Goal: Task Accomplishment & Management: Manage account settings

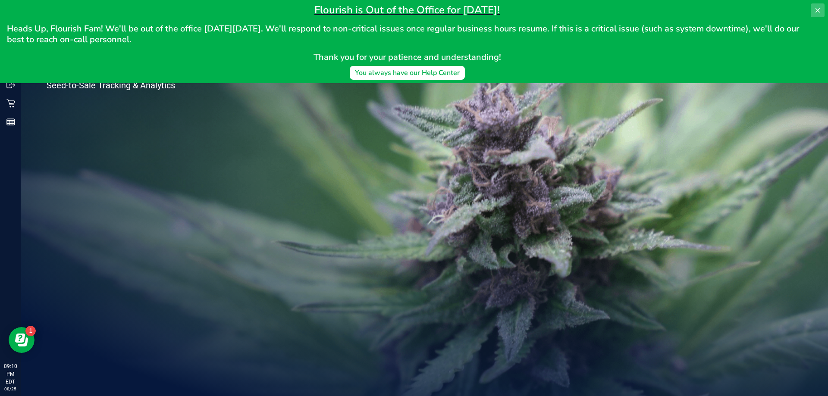
click at [815, 9] on icon at bounding box center [817, 10] width 7 height 7
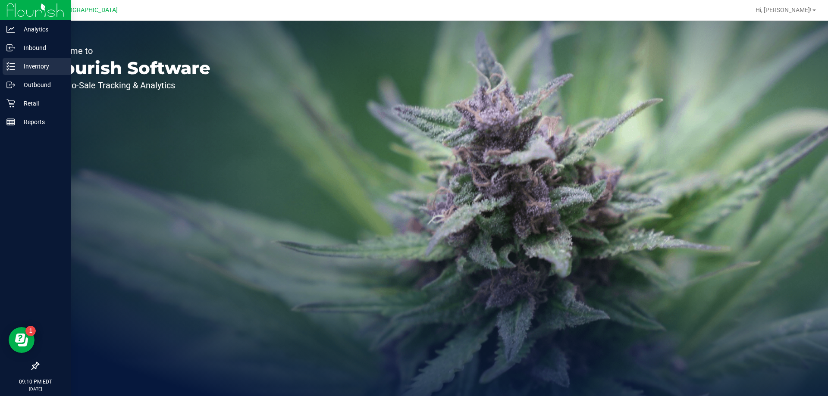
click at [19, 68] on p "Inventory" at bounding box center [41, 66] width 52 height 10
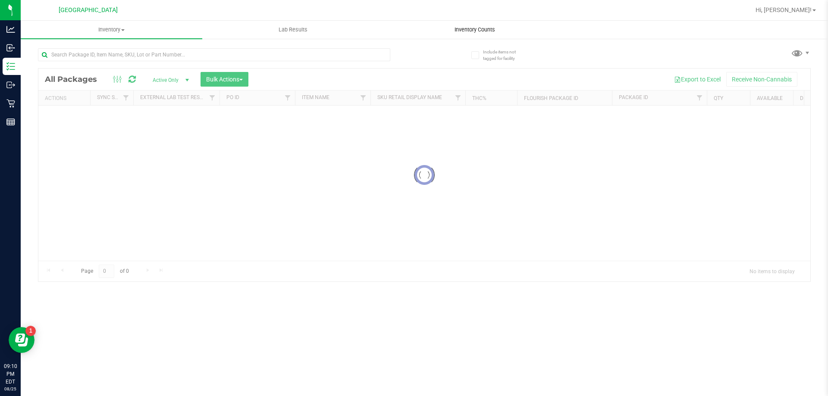
click at [455, 32] on span "Inventory Counts" at bounding box center [475, 30] width 64 height 8
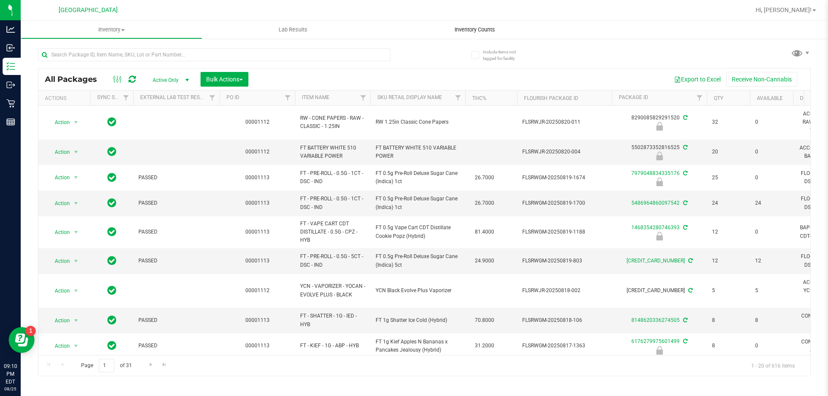
click at [476, 29] on span "Inventory Counts" at bounding box center [475, 30] width 64 height 8
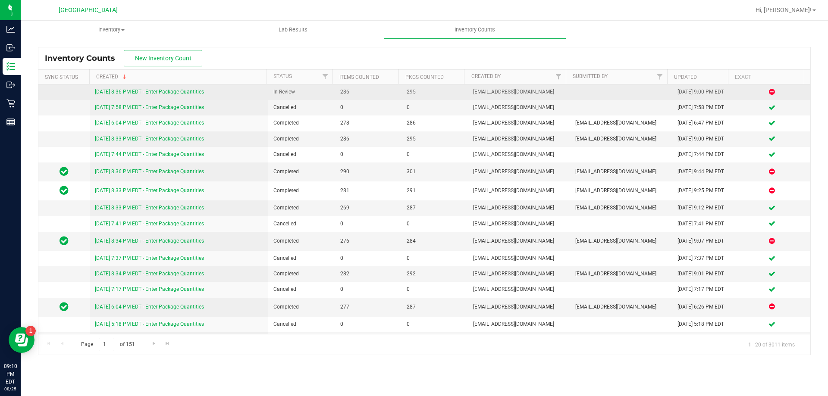
click at [193, 92] on link "[DATE] 8:36 PM EDT - Enter Package Quantities" at bounding box center [149, 92] width 109 height 6
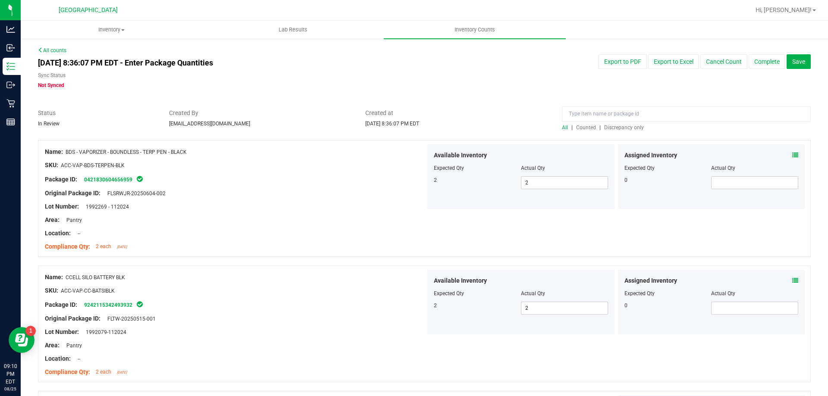
click at [621, 125] on span "Discrepancy only" at bounding box center [624, 128] width 40 height 6
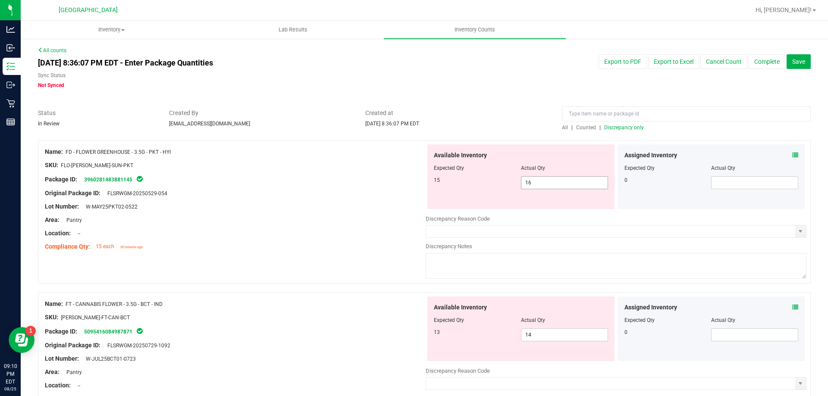
click at [554, 182] on span "16 16" at bounding box center [564, 182] width 87 height 13
click at [539, 184] on input "16" at bounding box center [565, 183] width 86 height 12
type input "15"
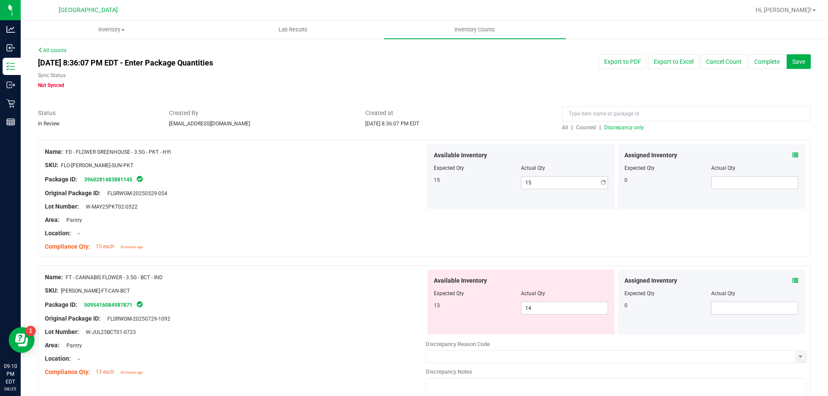
click at [396, 213] on div at bounding box center [235, 213] width 381 height 4
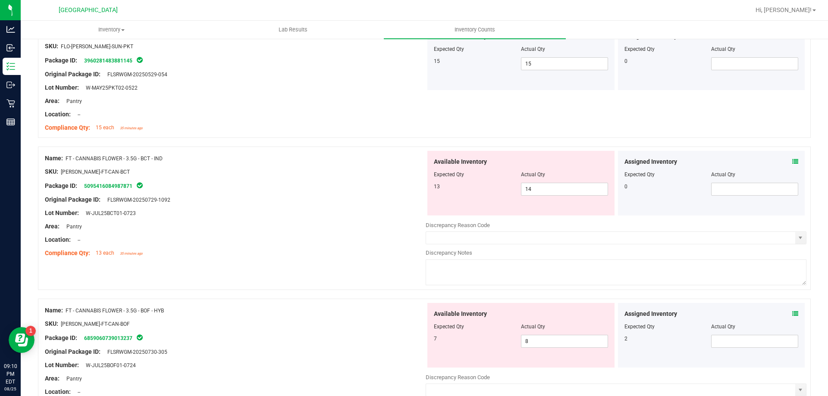
scroll to position [129, 0]
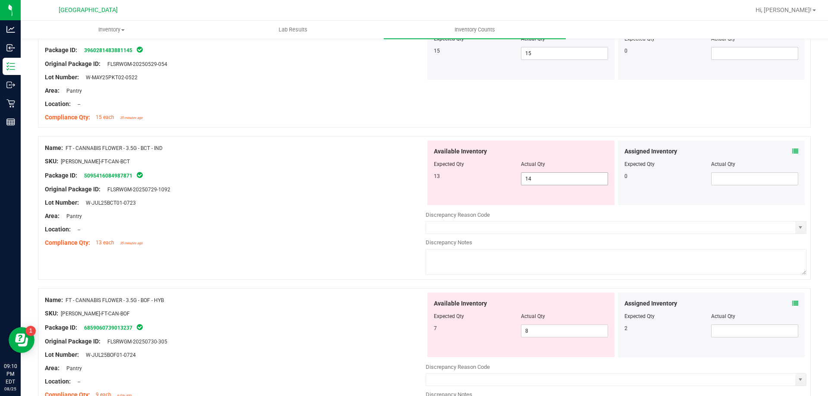
click at [544, 175] on span "14 14" at bounding box center [564, 179] width 87 height 13
type input "13"
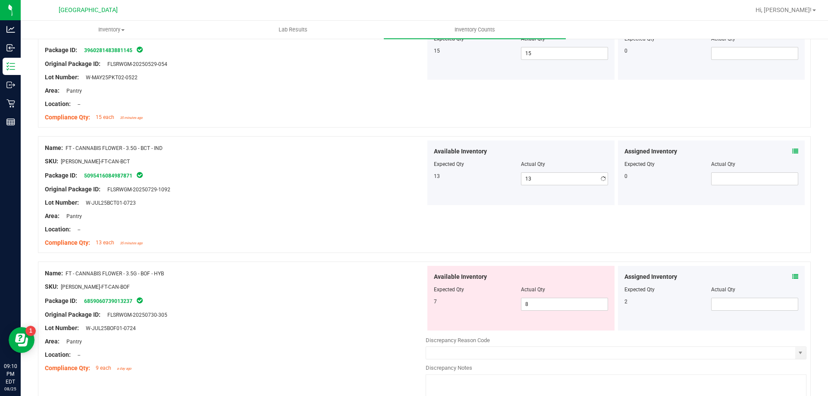
click at [352, 223] on div at bounding box center [235, 223] width 381 height 4
click at [570, 303] on span "8 8" at bounding box center [564, 304] width 87 height 13
click at [775, 307] on span at bounding box center [754, 304] width 87 height 13
type input "2"
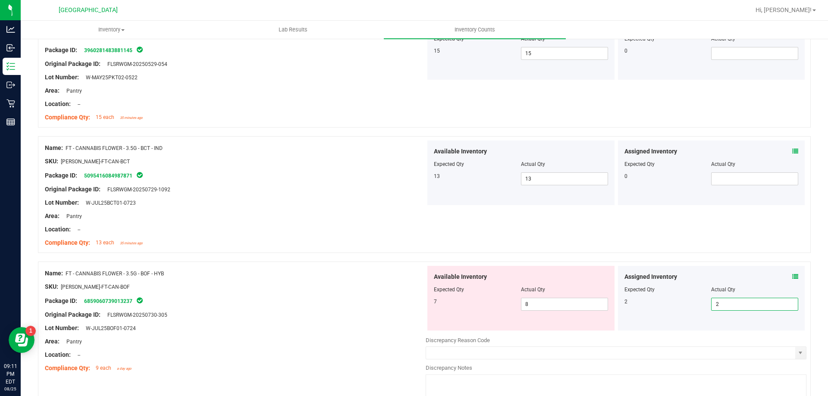
click at [384, 287] on div "SKU: [PERSON_NAME]-FT-CAN-BOF" at bounding box center [235, 287] width 381 height 9
click at [541, 305] on span "8 8" at bounding box center [564, 304] width 87 height 13
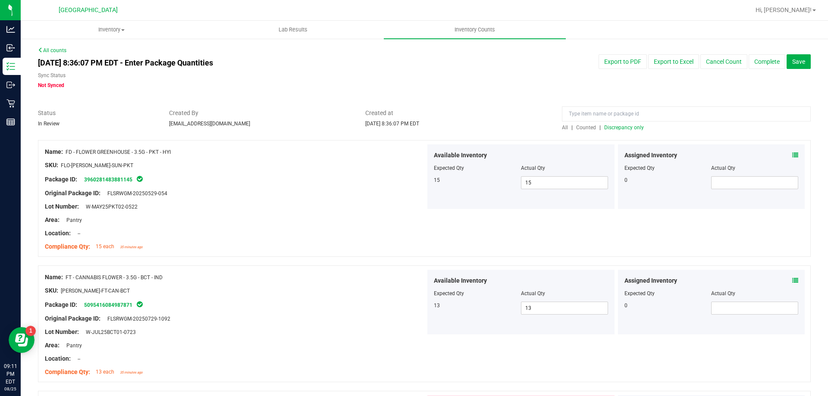
scroll to position [43, 0]
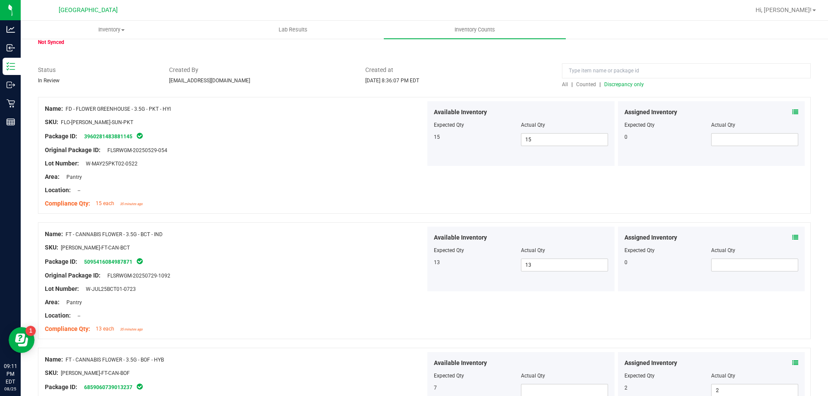
drag, startPoint x: 192, startPoint y: 112, endPoint x: 67, endPoint y: 109, distance: 125.1
click at [67, 109] on div "Name: FD - FLOWER GREENHOUSE - 3.5G - PKT - HYI" at bounding box center [235, 108] width 381 height 9
copy span "FD - FLOWER GREENHOUSE - 3.5G - PKT - HYI"
click at [562, 84] on span "All" at bounding box center [565, 85] width 6 height 6
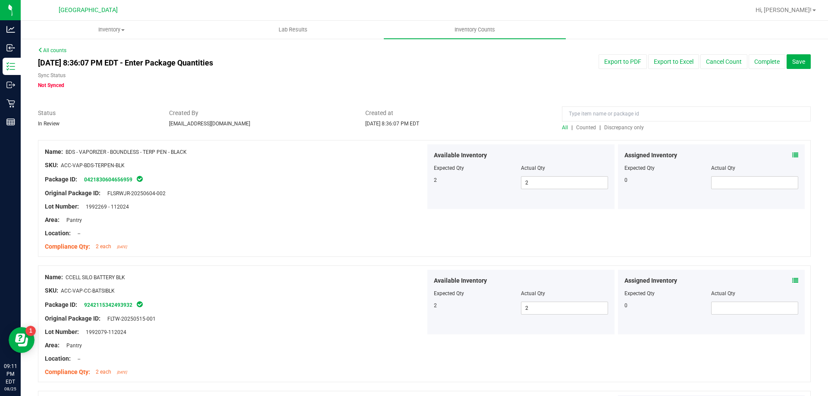
click at [581, 78] on div "[DATE] 8:36:07 PM EDT - Enter Package Quantities Sync Status Not Synced Export …" at bounding box center [424, 71] width 786 height 35
click at [574, 112] on input at bounding box center [686, 114] width 249 height 15
paste input "FD - FLOWER GREENHOUSE - 3.5G - PKT - HYI"
type input "FD - FLOWER GREENHOUSE - 3.5G - PKT - HYI"
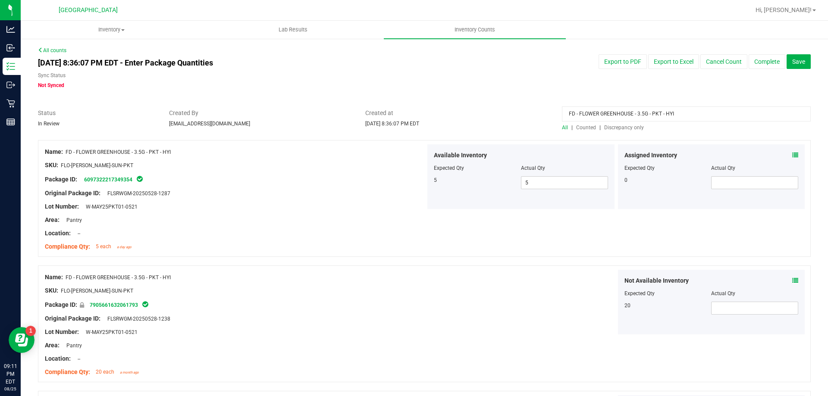
drag, startPoint x: 700, startPoint y: 113, endPoint x: 343, endPoint y: 102, distance: 357.3
click at [607, 126] on span "Discrepancy only" at bounding box center [624, 128] width 40 height 6
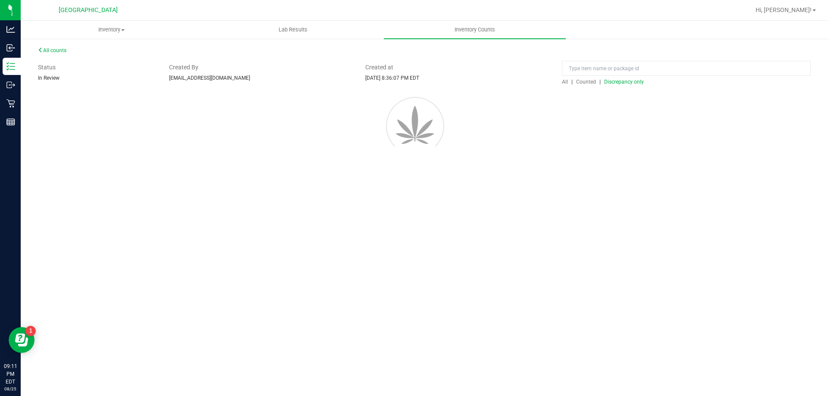
click at [584, 128] on div at bounding box center [424, 125] width 799 height 78
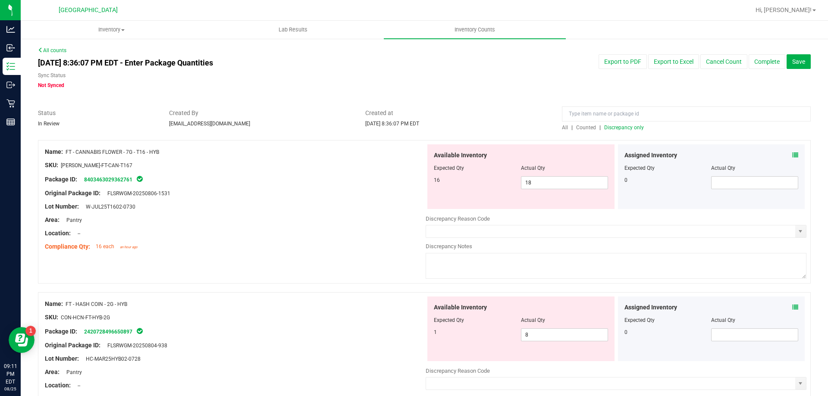
click at [616, 126] on span "Discrepancy only" at bounding box center [624, 128] width 40 height 6
click at [541, 182] on span "18 18" at bounding box center [564, 182] width 87 height 13
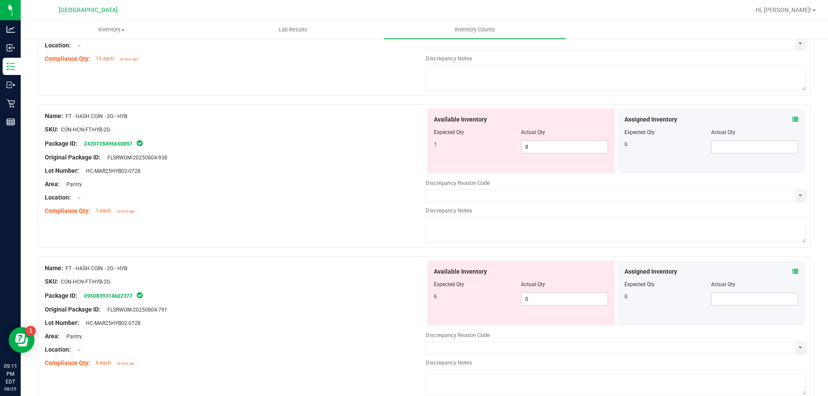
scroll to position [173, 0]
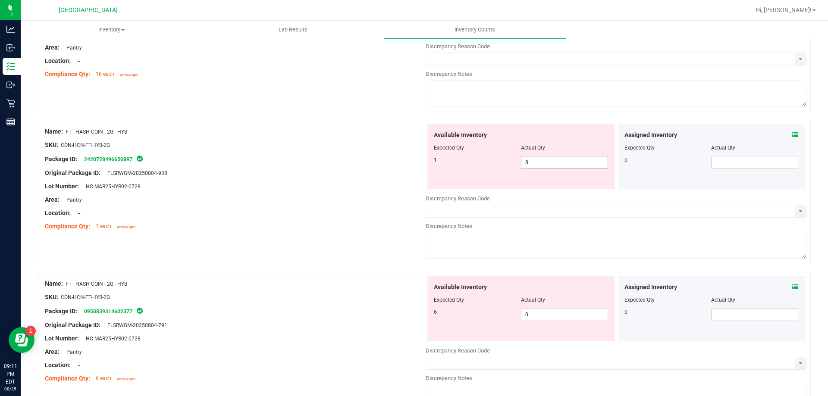
click at [539, 161] on span "8 8" at bounding box center [564, 162] width 87 height 13
type input "1"
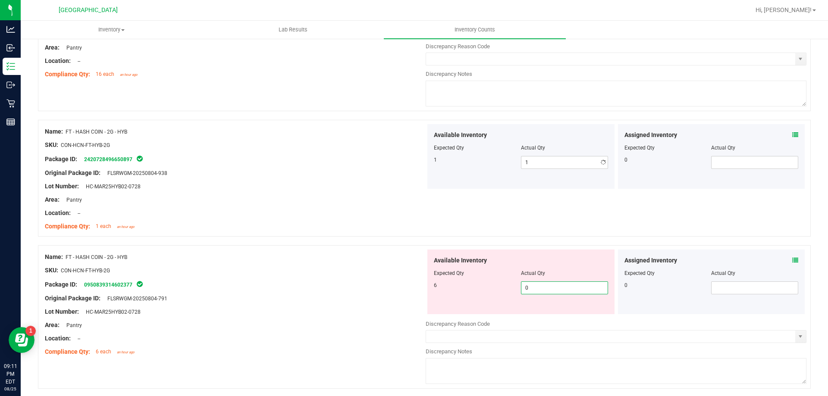
click at [552, 319] on div "Available Inventory Expected Qty Actual Qty 6 0 0" at bounding box center [616, 318] width 381 height 137
type input "06"
type input "6"
click at [336, 224] on div "Compliance Qty: 1 each an hour ago" at bounding box center [235, 226] width 381 height 9
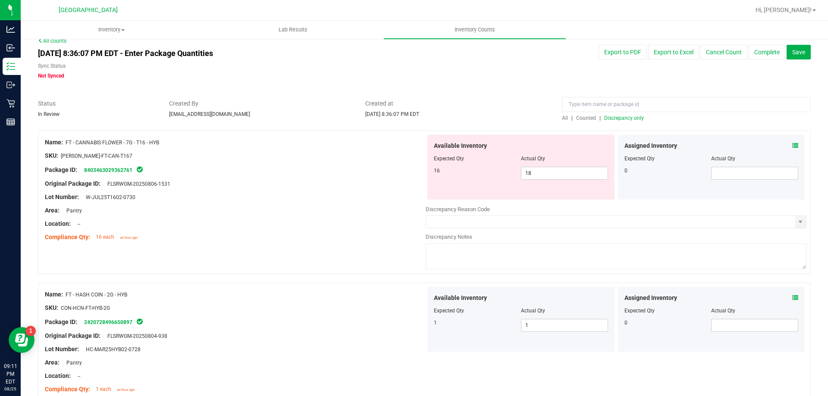
scroll to position [0, 0]
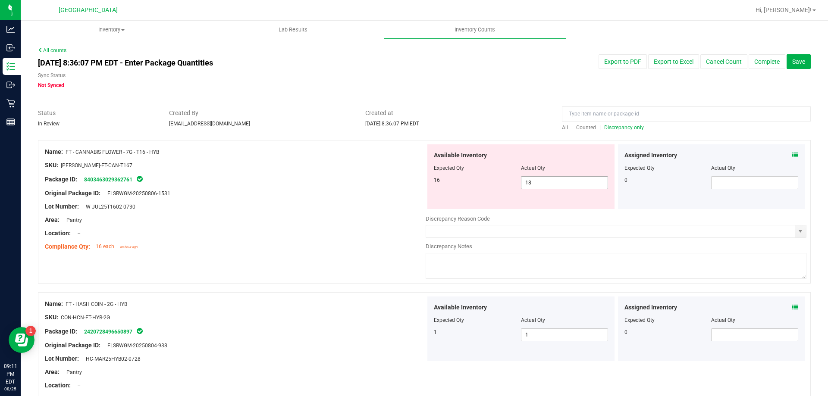
click at [566, 181] on span "18 18" at bounding box center [564, 182] width 87 height 13
type input "16"
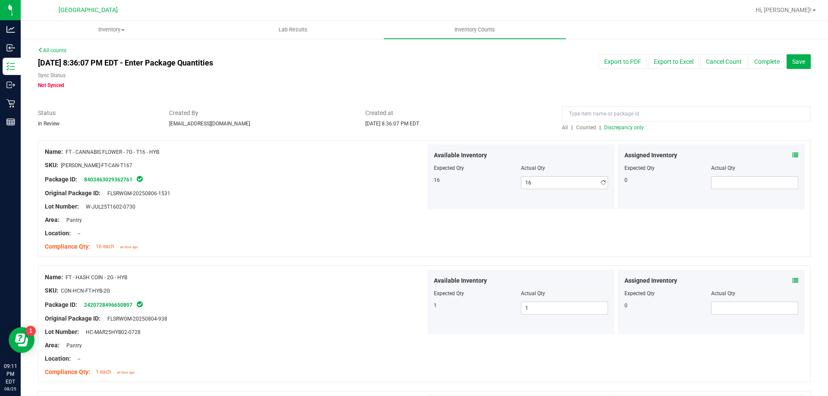
click at [256, 194] on div "Original Package ID: FLSRWGM-20250806-1531" at bounding box center [235, 193] width 381 height 9
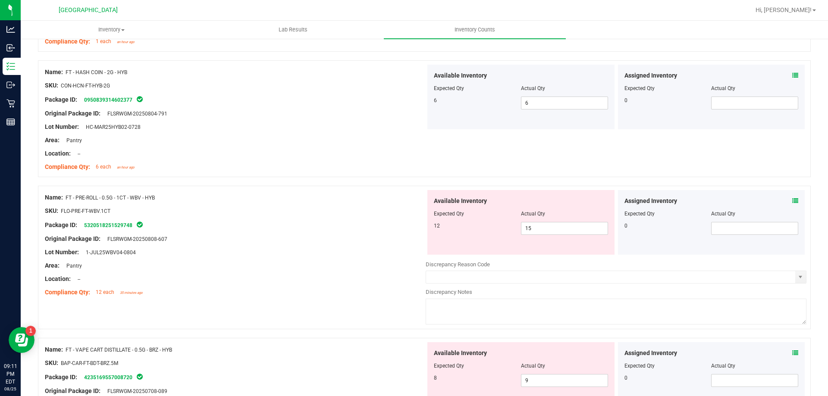
scroll to position [345, 0]
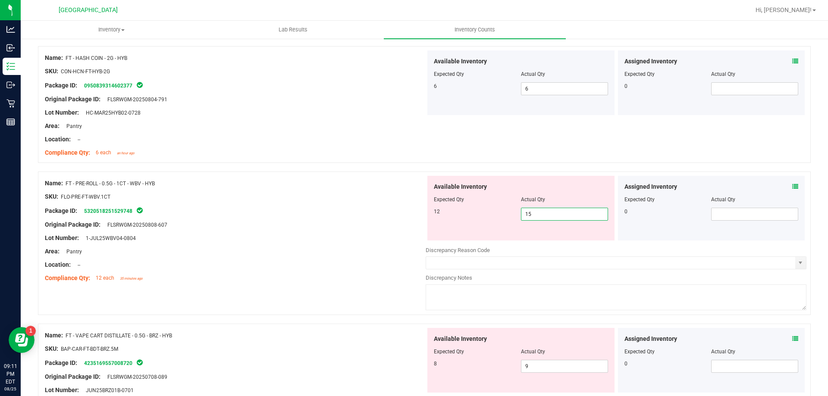
click at [585, 213] on span "15 15" at bounding box center [564, 214] width 87 height 13
type input "12"
click at [323, 245] on div at bounding box center [235, 245] width 381 height 4
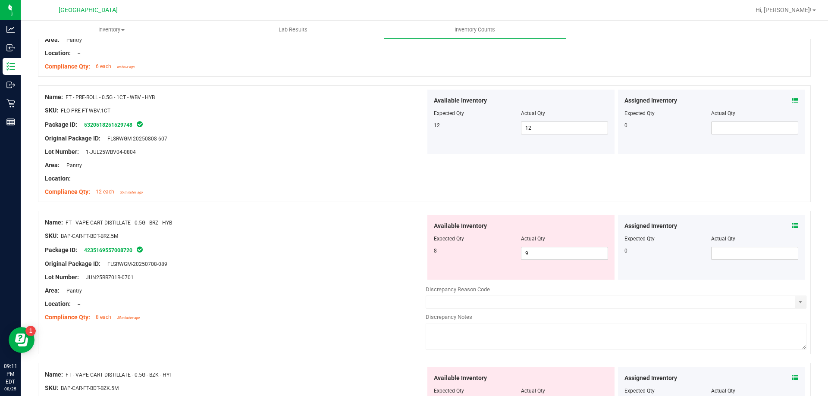
scroll to position [475, 0]
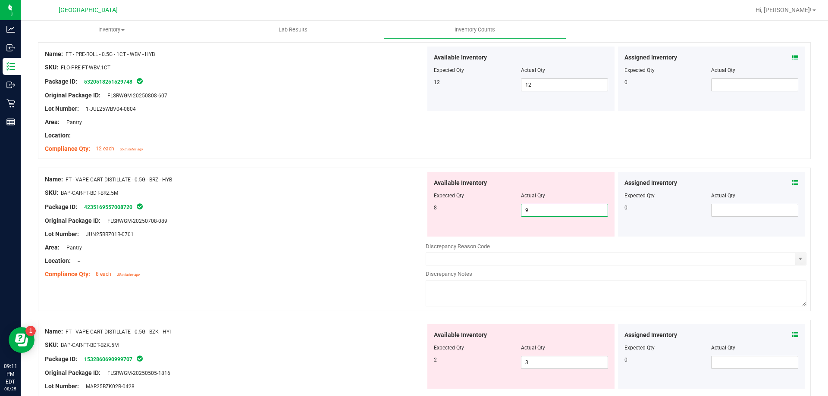
click at [577, 213] on span "9 9" at bounding box center [564, 210] width 87 height 13
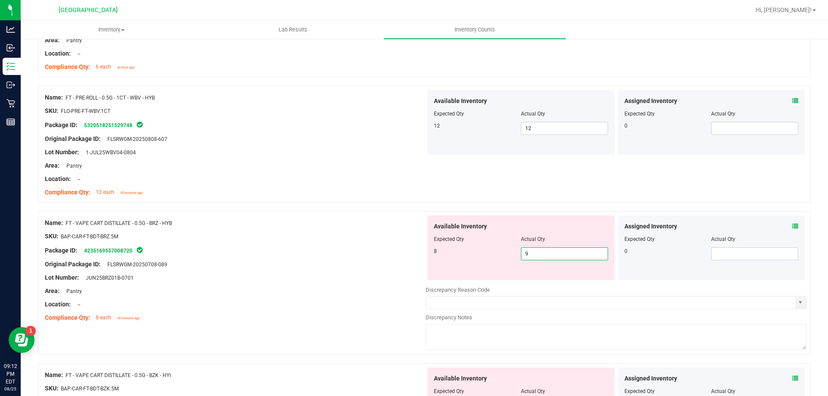
scroll to position [431, 0]
click at [285, 291] on div "Area: Pantry" at bounding box center [235, 290] width 381 height 9
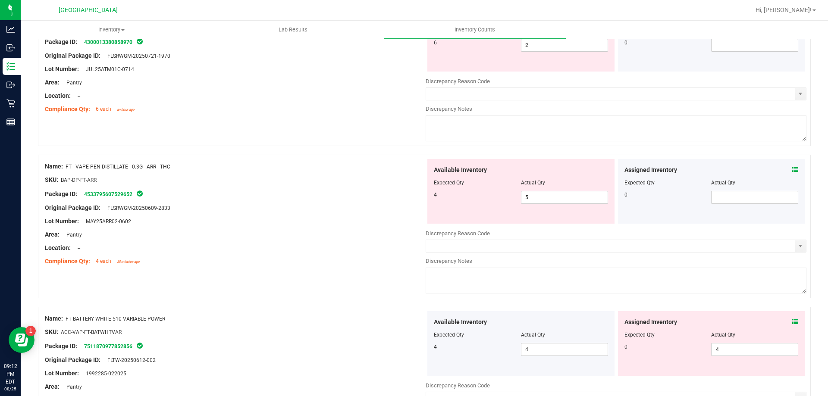
scroll to position [1251, 0]
click at [529, 198] on span "5 5" at bounding box center [564, 195] width 87 height 13
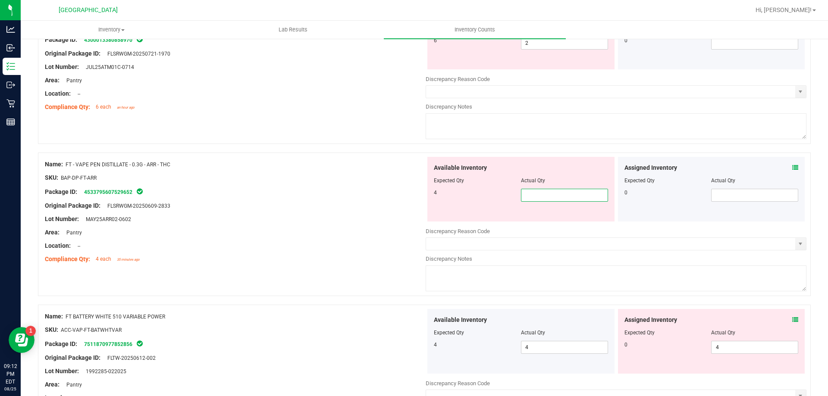
type input "4"
click at [293, 197] on div at bounding box center [235, 199] width 381 height 4
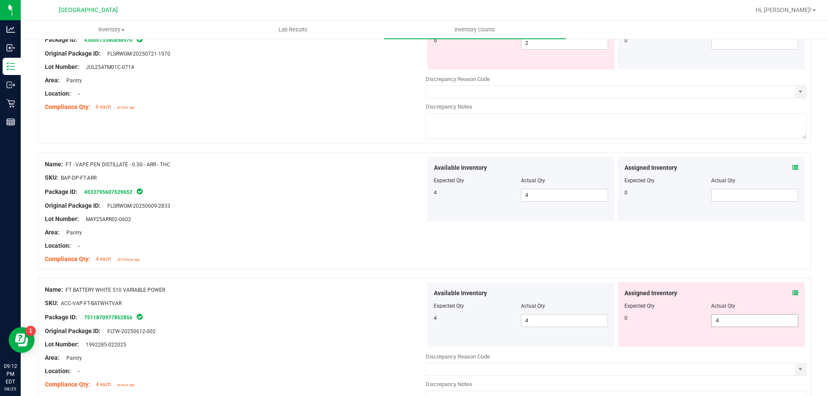
click at [749, 322] on span "4 4" at bounding box center [754, 320] width 87 height 13
click at [219, 221] on div "Lot Number: MAY25ARR02-0602" at bounding box center [235, 219] width 381 height 9
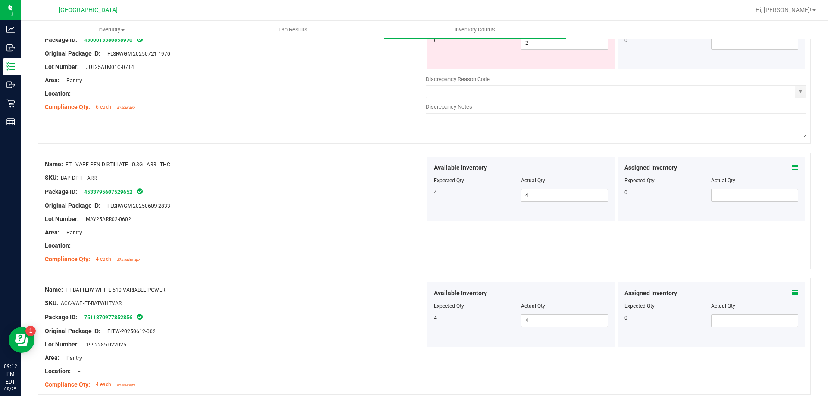
scroll to position [1424, 0]
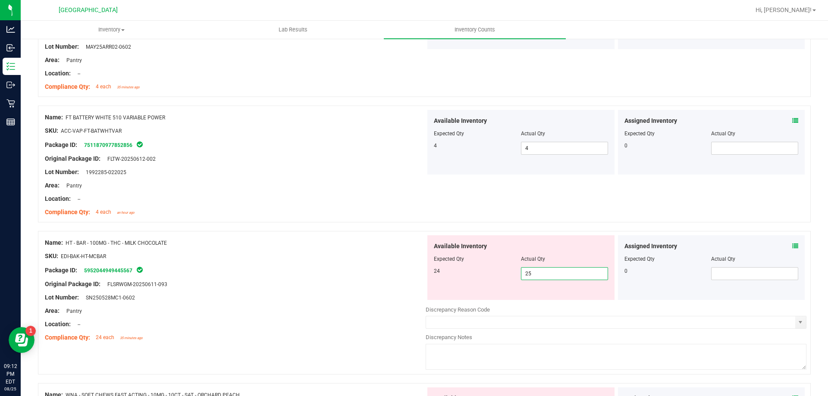
click at [556, 279] on span "25 25" at bounding box center [564, 273] width 87 height 13
type input "24"
click at [330, 300] on div "Lot Number: SN250528MC1-0602" at bounding box center [235, 297] width 381 height 9
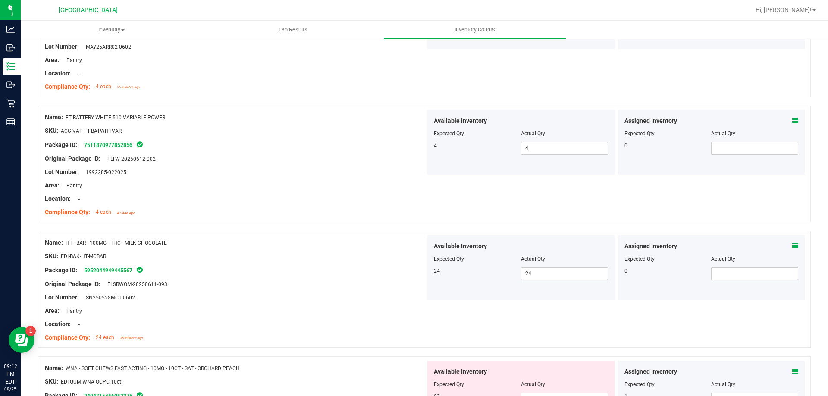
scroll to position [1566, 0]
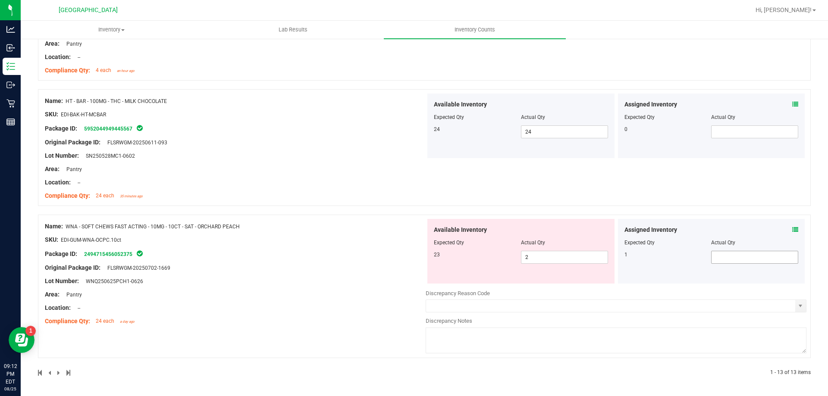
click at [729, 255] on span at bounding box center [754, 257] width 87 height 13
type input "1"
click at [348, 283] on div "Lot Number: WNQ250625PCH1-0626" at bounding box center [235, 281] width 381 height 9
click at [539, 258] on span "2 2" at bounding box center [564, 257] width 87 height 13
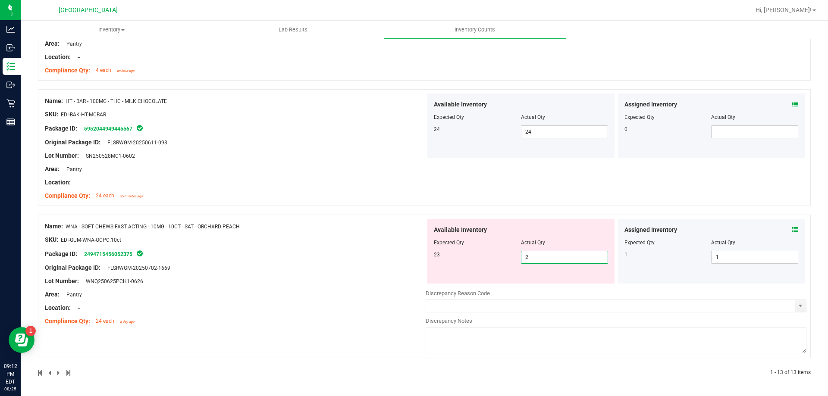
type input "23"
click at [346, 286] on div "Name: WNA - SOFT CHEWS FAST ACTING - 10MG - 10CT - SAT - ORCHARD PEACH SKU: EDI…" at bounding box center [235, 274] width 381 height 110
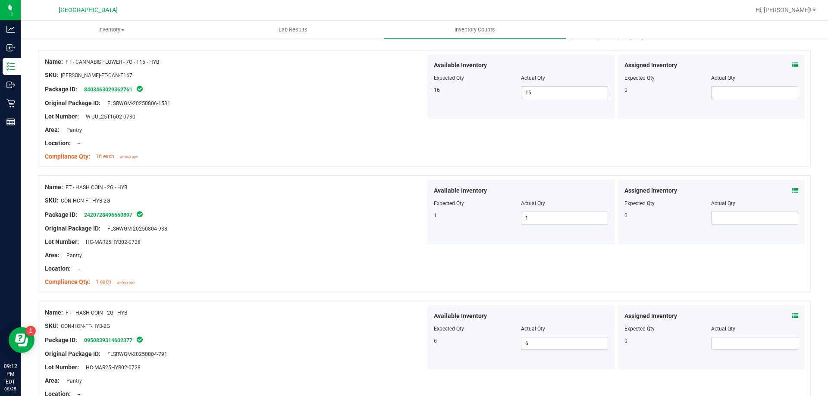
scroll to position [0, 0]
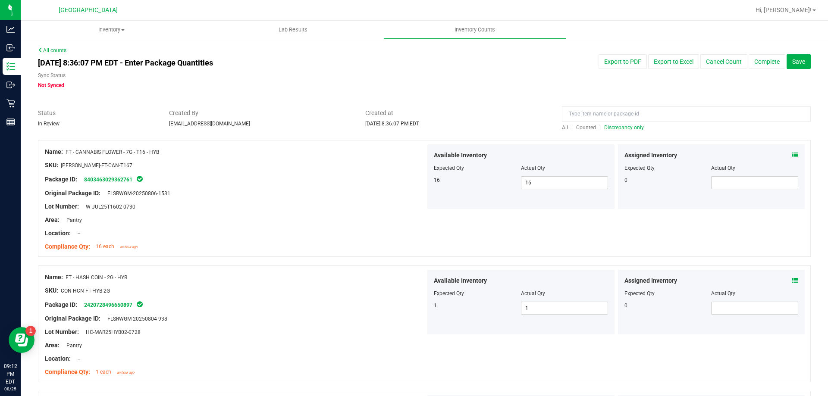
click at [588, 130] on span "Counted" at bounding box center [586, 128] width 20 height 6
click at [614, 125] on span "Discrepancy only" at bounding box center [624, 128] width 40 height 6
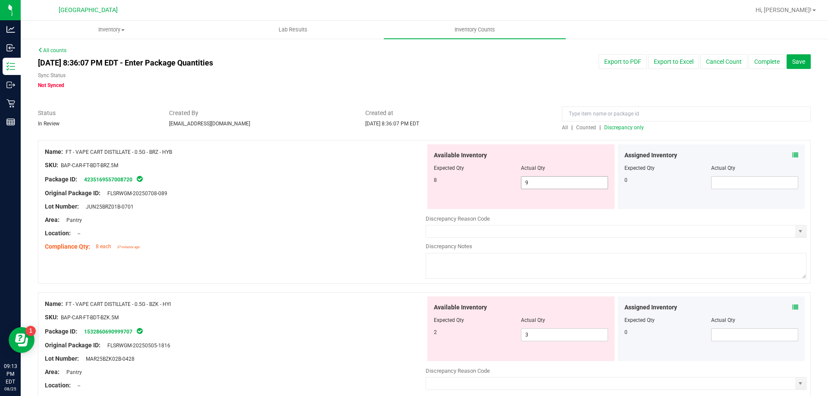
click at [553, 186] on span "9 9" at bounding box center [564, 182] width 87 height 13
type input "8"
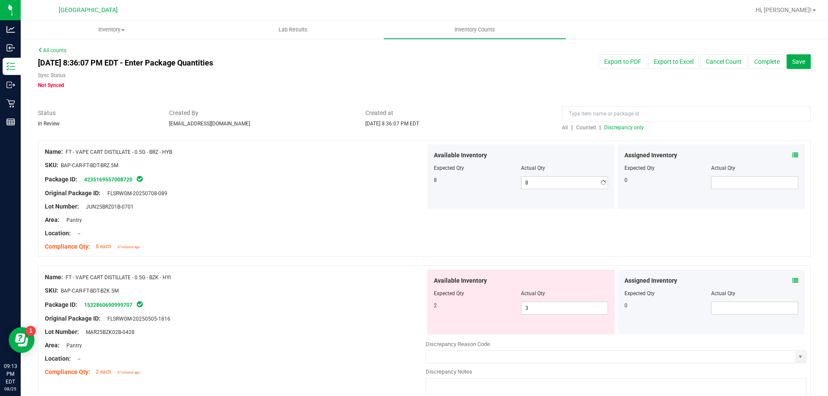
click at [290, 221] on div "Area: Pantry" at bounding box center [235, 220] width 381 height 9
click at [550, 310] on span "3 3" at bounding box center [564, 308] width 87 height 13
type input "2"
click at [346, 277] on div "Name: FT - VAPE CART DISTILLATE - 0.5G - BZK - HYI" at bounding box center [235, 277] width 381 height 9
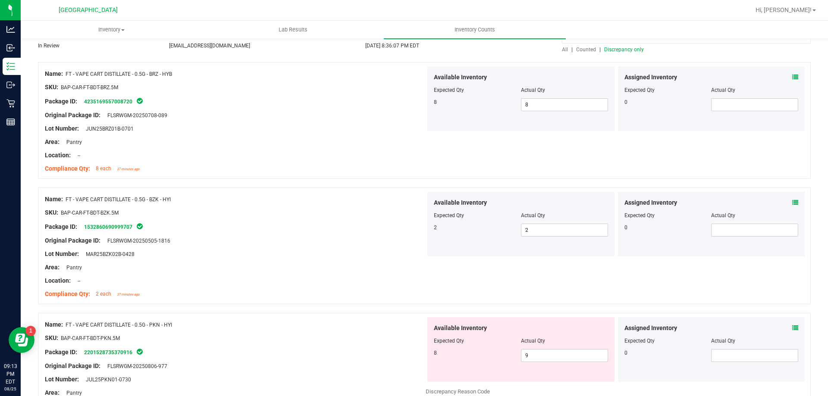
scroll to position [216, 0]
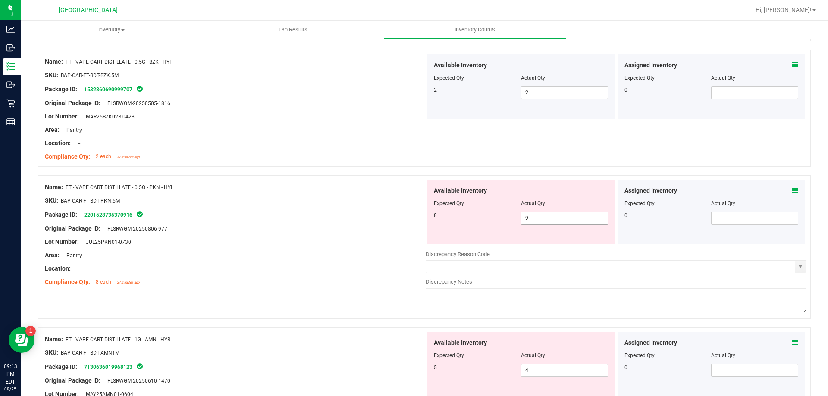
click at [544, 218] on span "9 9" at bounding box center [564, 218] width 87 height 13
type input "8"
click at [344, 248] on div at bounding box center [235, 249] width 381 height 4
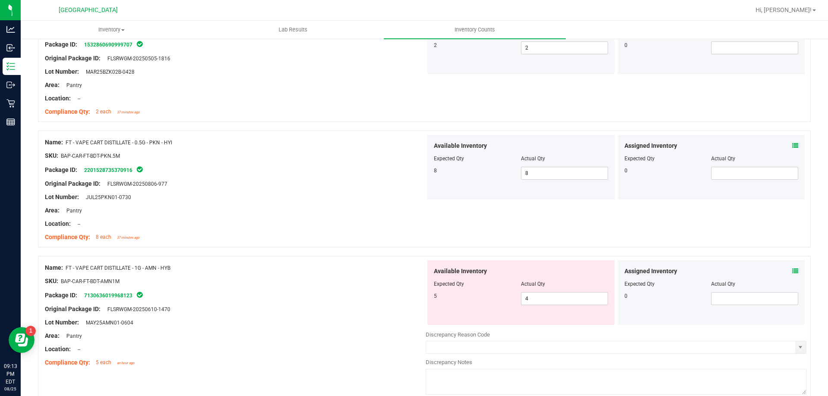
scroll to position [302, 0]
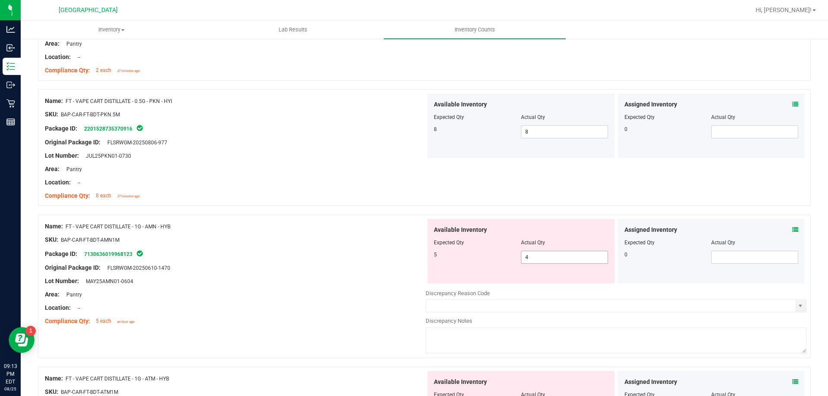
click at [548, 258] on span "4 4" at bounding box center [564, 257] width 87 height 13
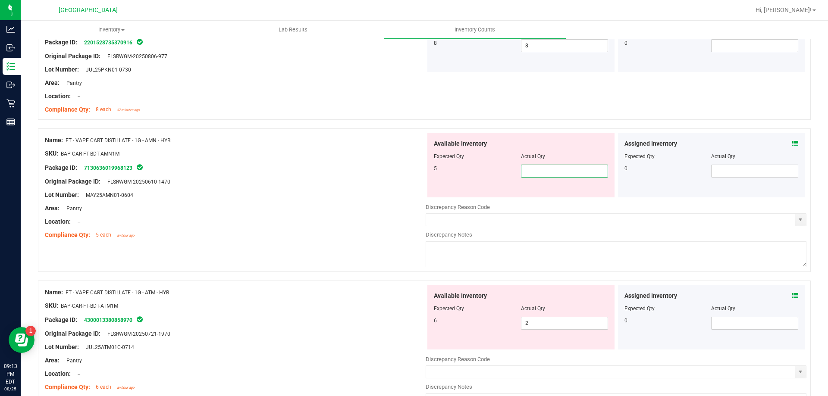
type input "5"
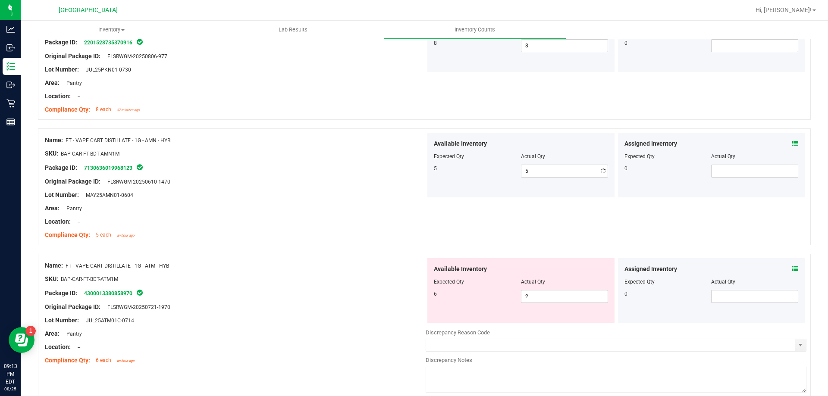
click at [359, 258] on div "Name: FT - VAPE CART DISTILLATE - 0.5G - BRZ - HYB SKU: BAP-CAR-FT-BDT-BRZ.5M P…" at bounding box center [424, 84] width 773 height 664
click at [532, 293] on span "2 2" at bounding box center [564, 296] width 87 height 13
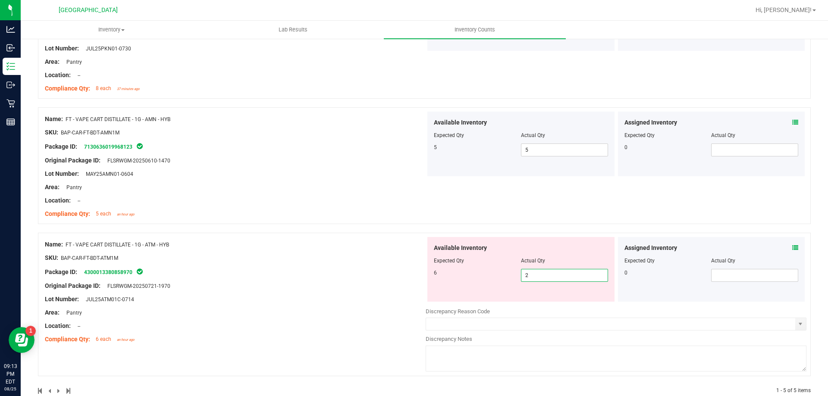
scroll to position [428, 0]
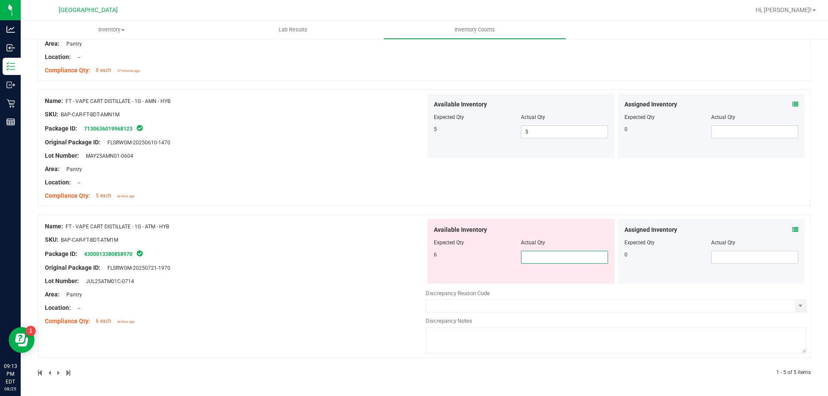
type input "6"
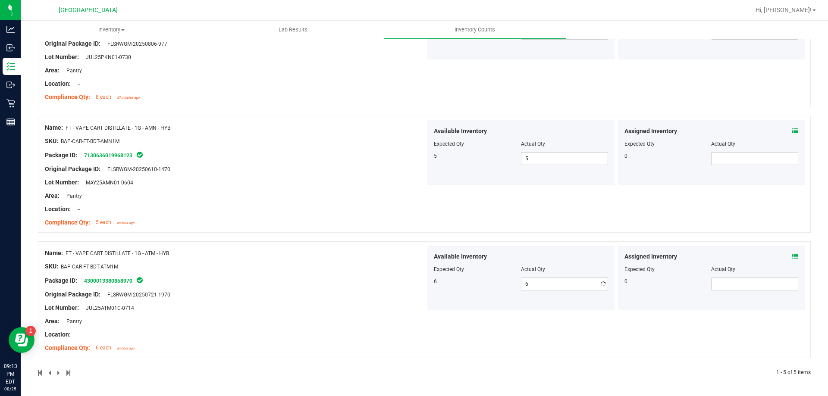
click at [357, 302] on div "Name: FT - VAPE CART DISTILLATE - 1G - ATM - HYB SKU: BAP-CAR-FT-BDT-ATM1M Pack…" at bounding box center [235, 301] width 381 height 110
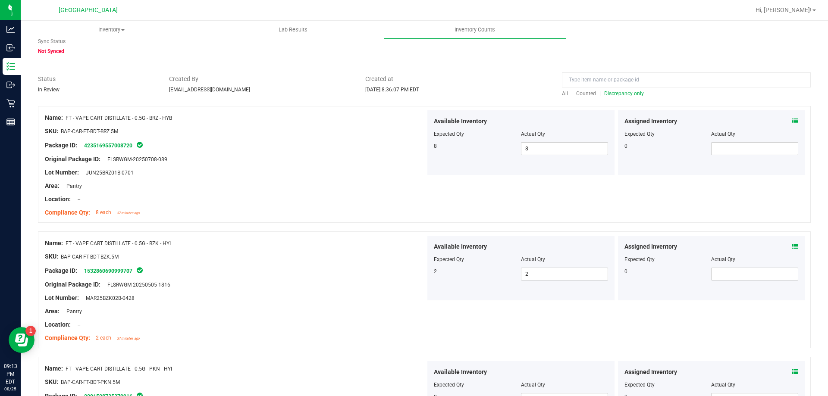
scroll to position [0, 0]
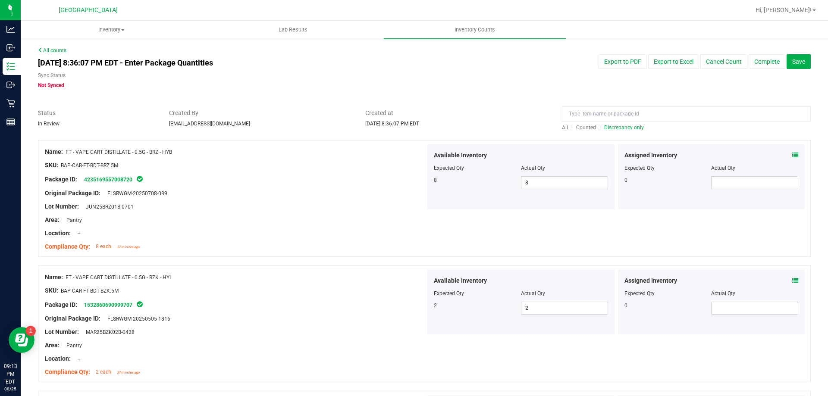
click at [586, 127] on span "Counted" at bounding box center [586, 128] width 20 height 6
click at [616, 127] on span "Discrepancy only" at bounding box center [624, 128] width 40 height 6
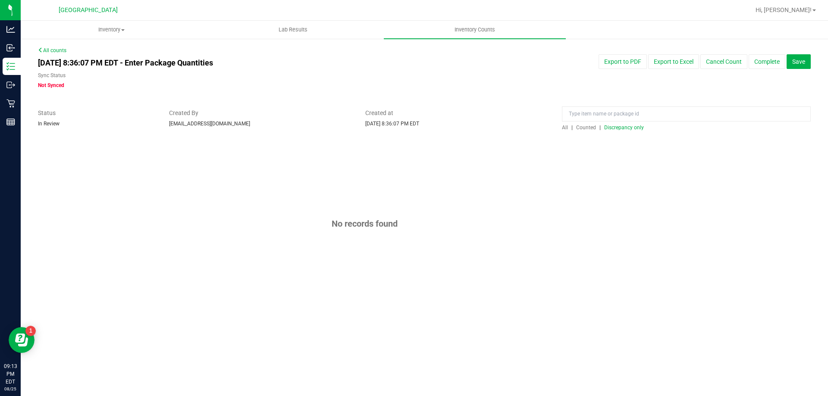
click at [584, 125] on span "Counted" at bounding box center [586, 128] width 20 height 6
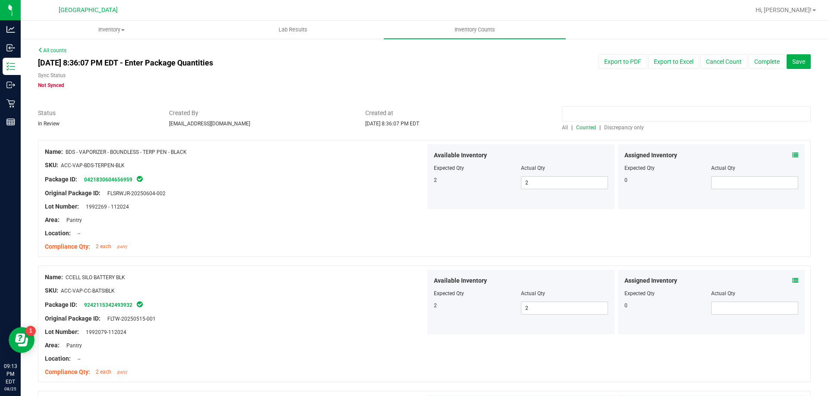
click at [630, 117] on input at bounding box center [686, 114] width 249 height 15
type input "atm"
click at [562, 124] on div "All | Counted | Discrepancy only" at bounding box center [686, 128] width 249 height 8
click at [562, 127] on span "All" at bounding box center [565, 128] width 6 height 6
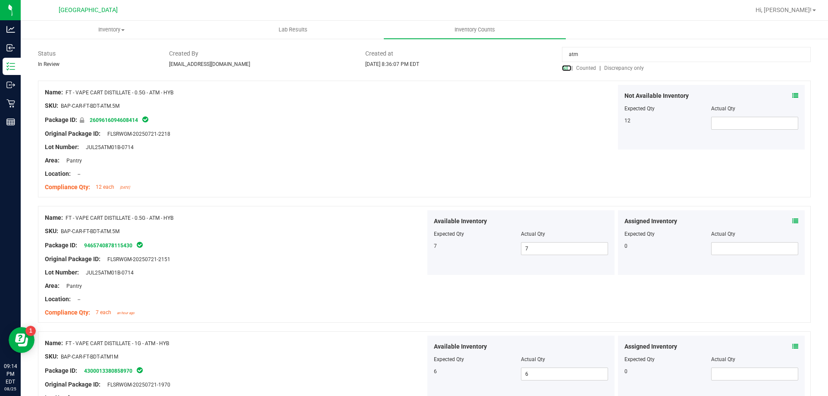
scroll to position [103, 0]
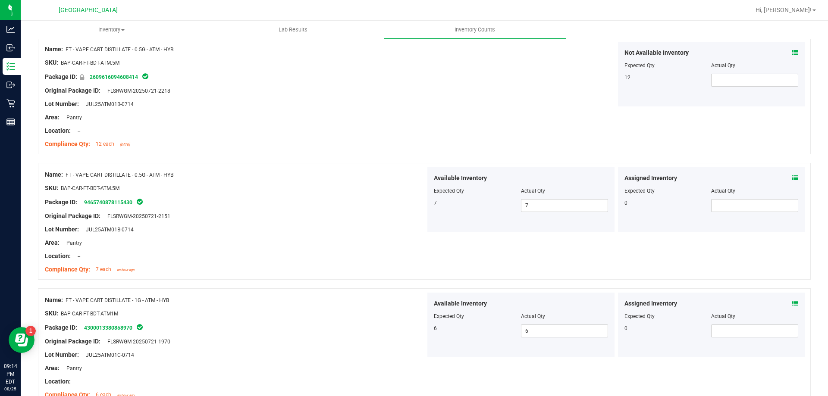
click at [362, 209] on div at bounding box center [235, 209] width 381 height 4
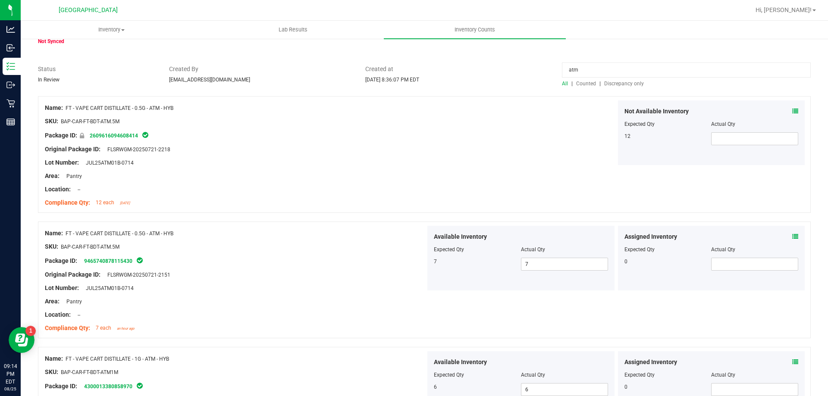
scroll to position [0, 0]
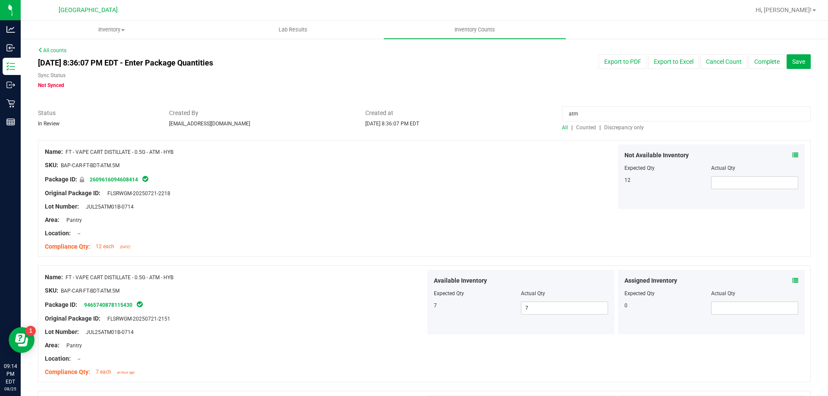
drag, startPoint x: 595, startPoint y: 114, endPoint x: 488, endPoint y: 114, distance: 106.6
click at [488, 114] on div "Status In Review Created By [EMAIL_ADDRESS][DOMAIN_NAME] Created at [DATE] 8:36…" at bounding box center [424, 120] width 786 height 23
click at [546, 161] on div "Not Available Inventory Expected Qty Actual Qty 12" at bounding box center [616, 177] width 381 height 65
click at [607, 125] on span "Discrepancy only" at bounding box center [624, 128] width 40 height 6
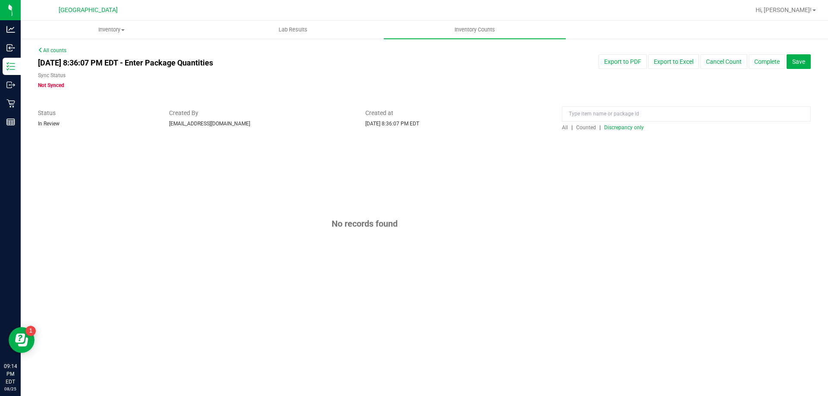
click at [566, 126] on span "All" at bounding box center [565, 128] width 6 height 6
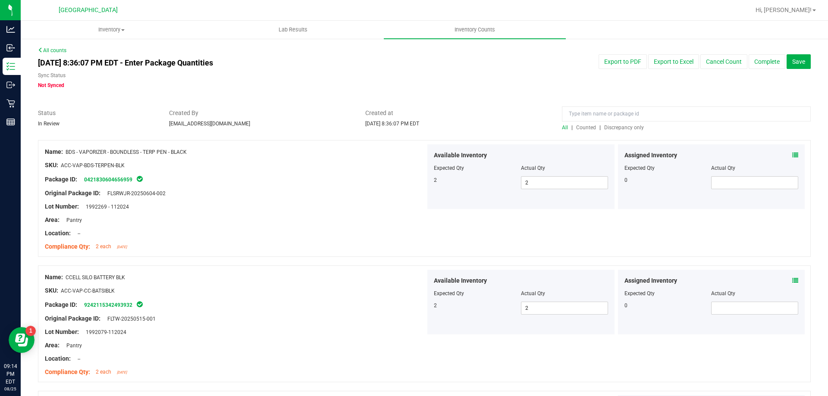
click at [582, 128] on span "Counted" at bounding box center [586, 128] width 20 height 6
click at [562, 127] on span "All" at bounding box center [565, 128] width 6 height 6
click at [580, 107] on input at bounding box center [686, 114] width 249 height 15
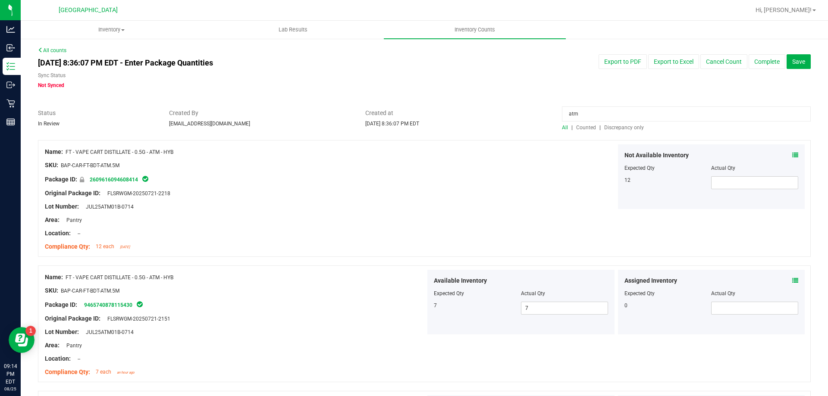
type input "atm"
click at [613, 126] on span "Discrepancy only" at bounding box center [624, 128] width 40 height 6
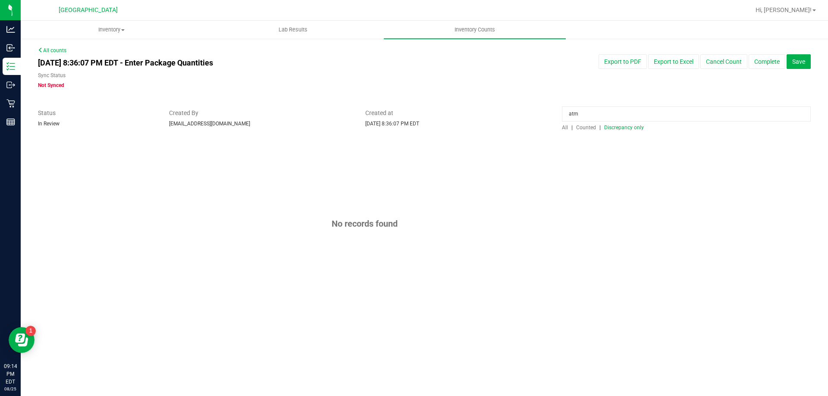
drag, startPoint x: 598, startPoint y: 114, endPoint x: 477, endPoint y: 96, distance: 122.6
click at [477, 96] on div "All counts [DATE] 8:36:07 PM EDT - Enter Package Quantities Sync Status Not Syn…" at bounding box center [424, 182] width 773 height 270
click at [488, 139] on div at bounding box center [424, 136] width 773 height 9
